Goal: Transaction & Acquisition: Download file/media

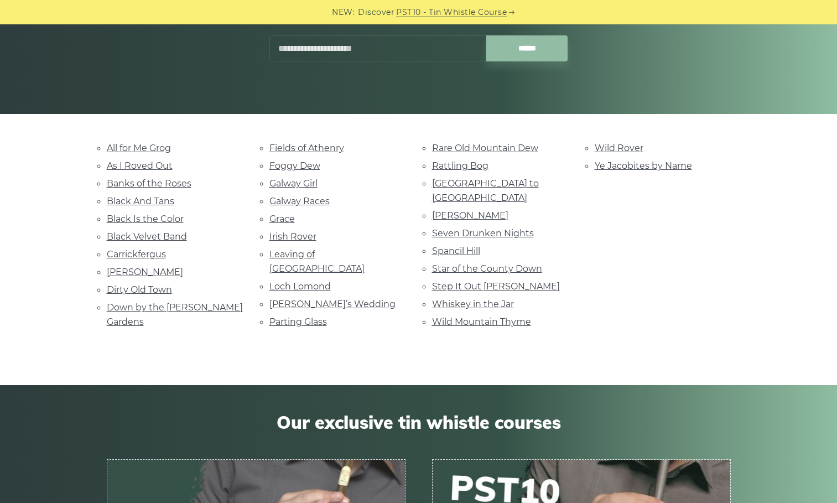
scroll to position [54, 0]
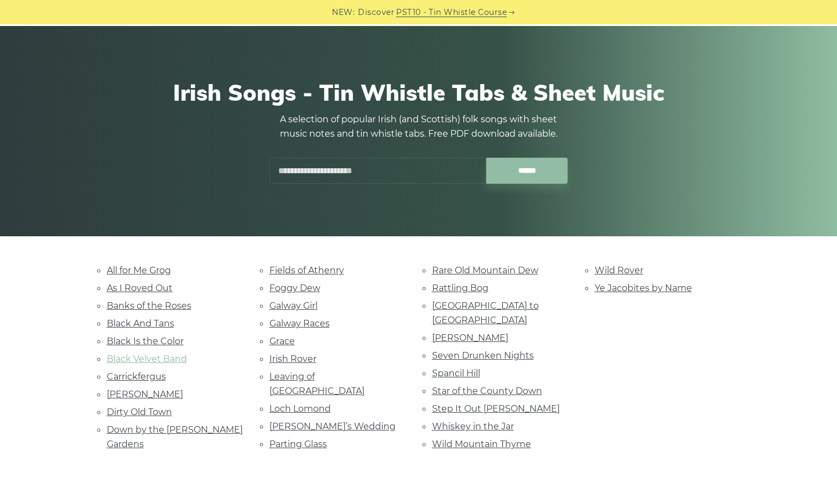
click at [175, 362] on link "Black Velvet Band" at bounding box center [147, 358] width 80 height 11
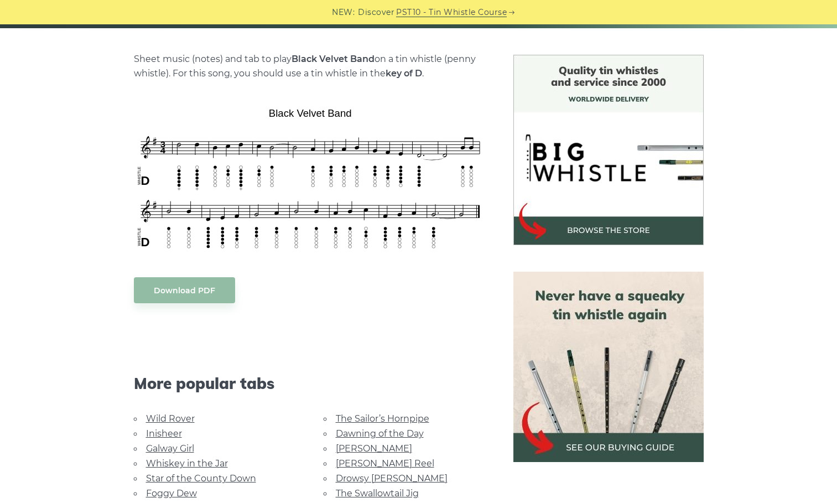
scroll to position [276, 0]
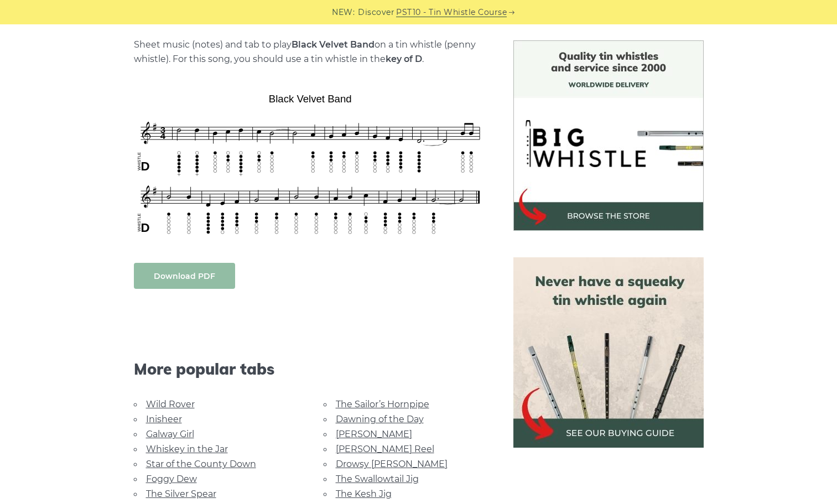
click at [219, 281] on link "Download PDF" at bounding box center [184, 276] width 101 height 26
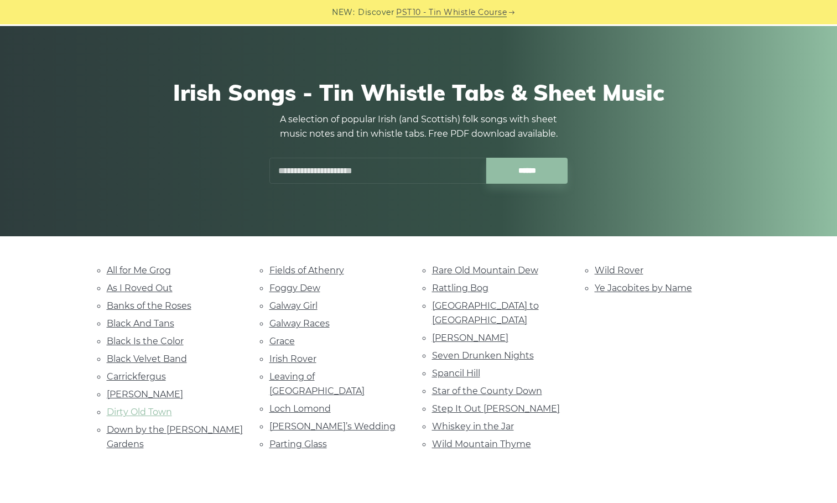
click at [159, 412] on link "Dirty Old Town" at bounding box center [139, 411] width 65 height 11
click at [312, 305] on link "Galway Girl" at bounding box center [293, 305] width 48 height 11
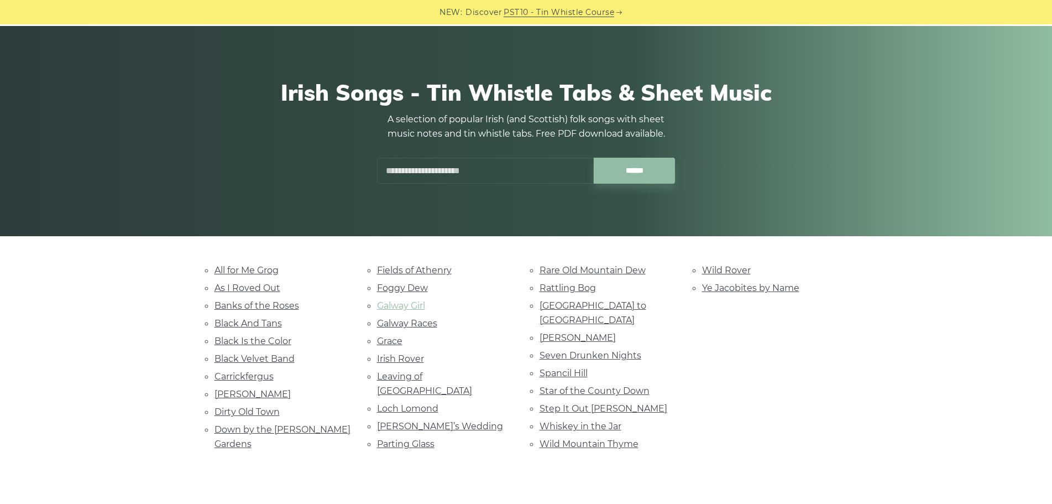
click at [416, 307] on link "Galway Girl" at bounding box center [401, 305] width 48 height 11
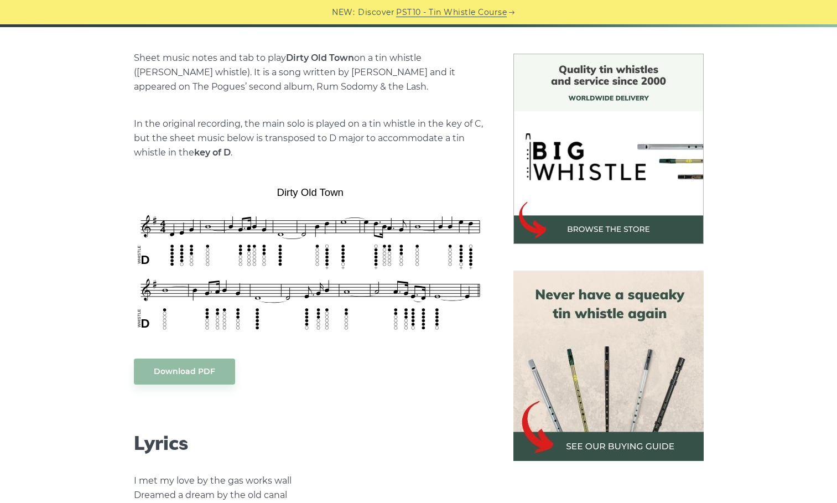
scroll to position [276, 0]
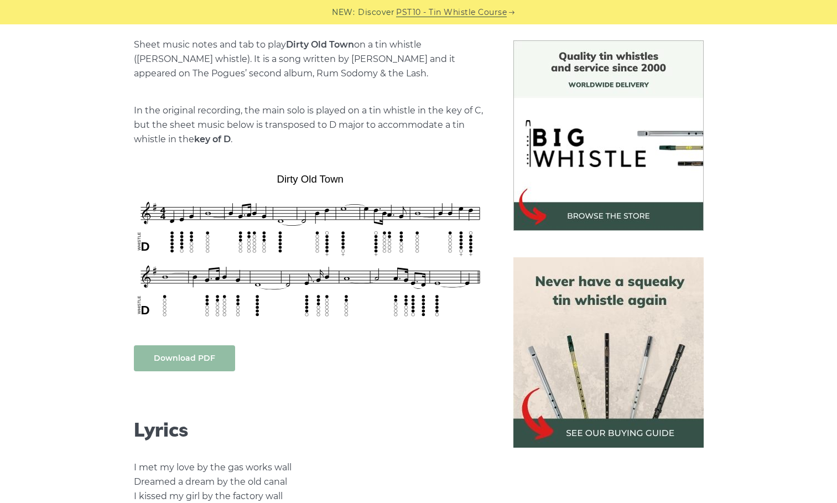
click at [179, 352] on link "Download PDF" at bounding box center [184, 358] width 101 height 26
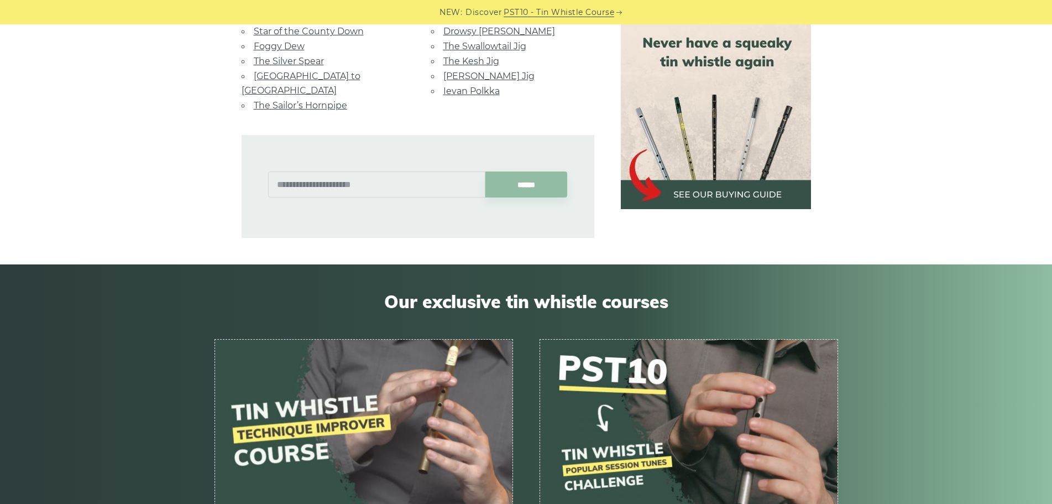
scroll to position [940, 0]
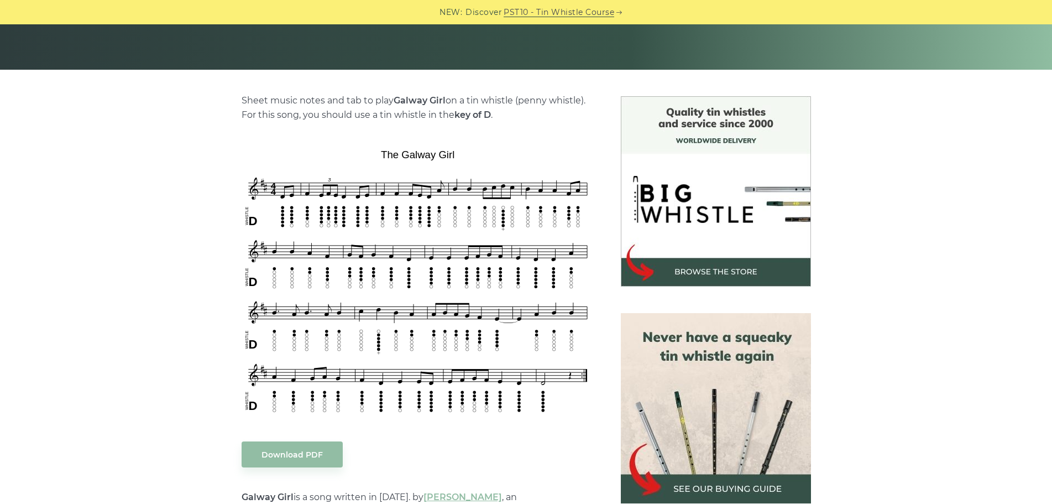
scroll to position [221, 0]
